Goal: Task Accomplishment & Management: Use online tool/utility

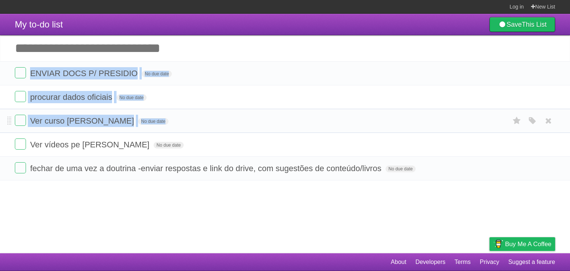
click at [186, 113] on ul "ENVIAR DOCS P/ PRESIDIO No due date White Red Blue Green Purple Orange procurar…" at bounding box center [285, 120] width 570 height 119
click at [186, 113] on li "Ver curso [PERSON_NAME] No due date White Red Blue Green Purple Orange" at bounding box center [285, 121] width 570 height 24
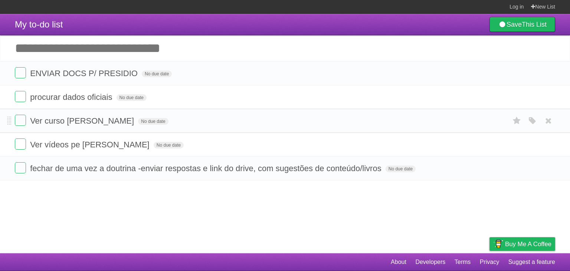
click at [186, 113] on li "Ver curso [PERSON_NAME] No due date White Red Blue Green Purple Orange" at bounding box center [285, 121] width 570 height 24
click at [184, 119] on form "Ver curso [PERSON_NAME] No due date White Red Blue Green Purple Orange" at bounding box center [285, 121] width 540 height 12
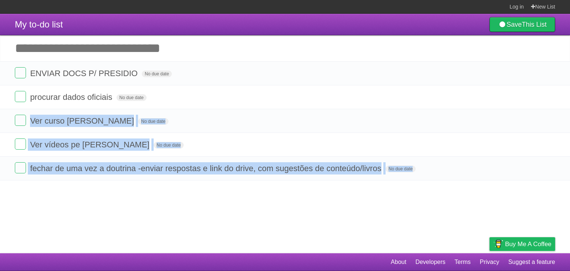
drag, startPoint x: 184, startPoint y: 119, endPoint x: 186, endPoint y: 212, distance: 92.4
click at [186, 212] on article "My to-do list Save This List Add another task ********* ENVIAR DOCS P/ PRESIDIO…" at bounding box center [285, 133] width 570 height 239
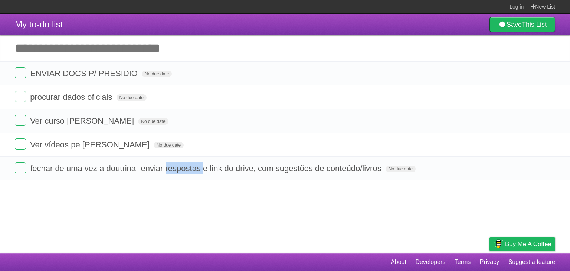
click at [186, 212] on article "My to-do list Save This List Add another task ********* ENVIAR DOCS P/ PRESIDIO…" at bounding box center [285, 133] width 570 height 239
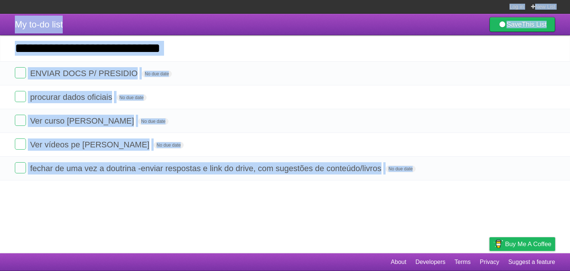
drag, startPoint x: 186, startPoint y: 212, endPoint x: 208, endPoint y: -18, distance: 230.8
click at [208, 0] on html "Log in New List Log in Save list Create a new list My to-do list Save This List…" at bounding box center [285, 135] width 570 height 271
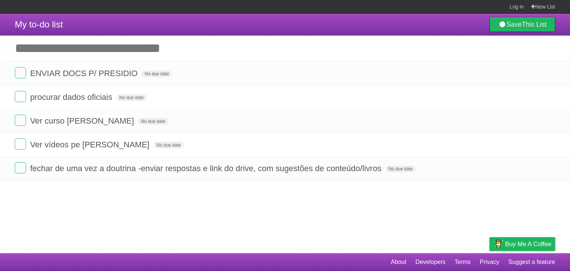
click at [220, 6] on section "Log in New List" at bounding box center [285, 7] width 570 height 14
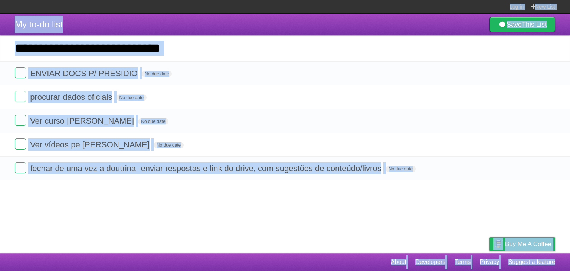
drag, startPoint x: 220, startPoint y: 6, endPoint x: 221, endPoint y: 265, distance: 259.5
click at [221, 265] on body "Log in New List Log in Save list Create a new list My to-do list Save This List…" at bounding box center [285, 135] width 570 height 271
click at [227, 262] on footer "About Developers Terms Privacy Suggest a feature" at bounding box center [285, 262] width 570 height 18
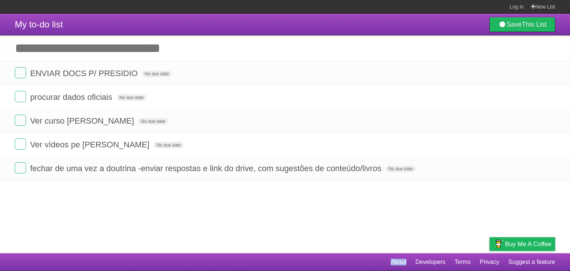
click at [227, 262] on footer "About Developers Terms Privacy Suggest a feature" at bounding box center [285, 262] width 570 height 18
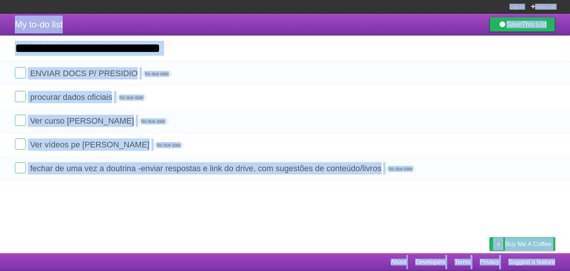
drag, startPoint x: 227, startPoint y: 262, endPoint x: 230, endPoint y: -8, distance: 269.9
click at [230, 0] on html "Log in New List Log in Save list Create a new list My to-do list Save This List…" at bounding box center [285, 135] width 570 height 271
click at [241, 8] on section "Log in New List" at bounding box center [285, 7] width 570 height 14
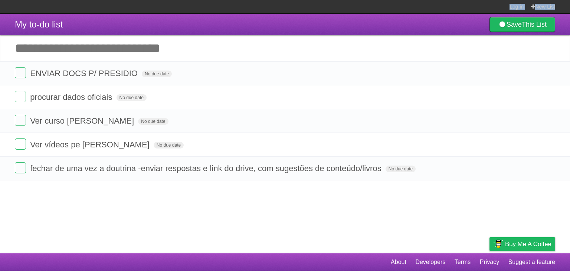
drag, startPoint x: 241, startPoint y: 8, endPoint x: 237, endPoint y: 1, distance: 7.1
click at [237, 1] on section "Log in New List" at bounding box center [285, 7] width 570 height 14
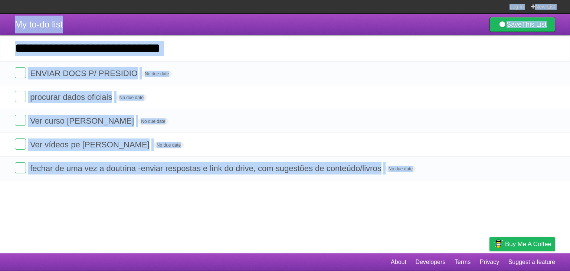
drag, startPoint x: 237, startPoint y: 1, endPoint x: 255, endPoint y: 228, distance: 227.5
click at [255, 228] on body "Log in New List Log in Save list Create a new list My to-do list Save This List…" at bounding box center [285, 135] width 570 height 271
click at [255, 228] on article "My to-do list Save This List Add another task ********* ENVIAR DOCS P/ PRESIDIO…" at bounding box center [285, 133] width 570 height 239
